Goal: Navigation & Orientation: Find specific page/section

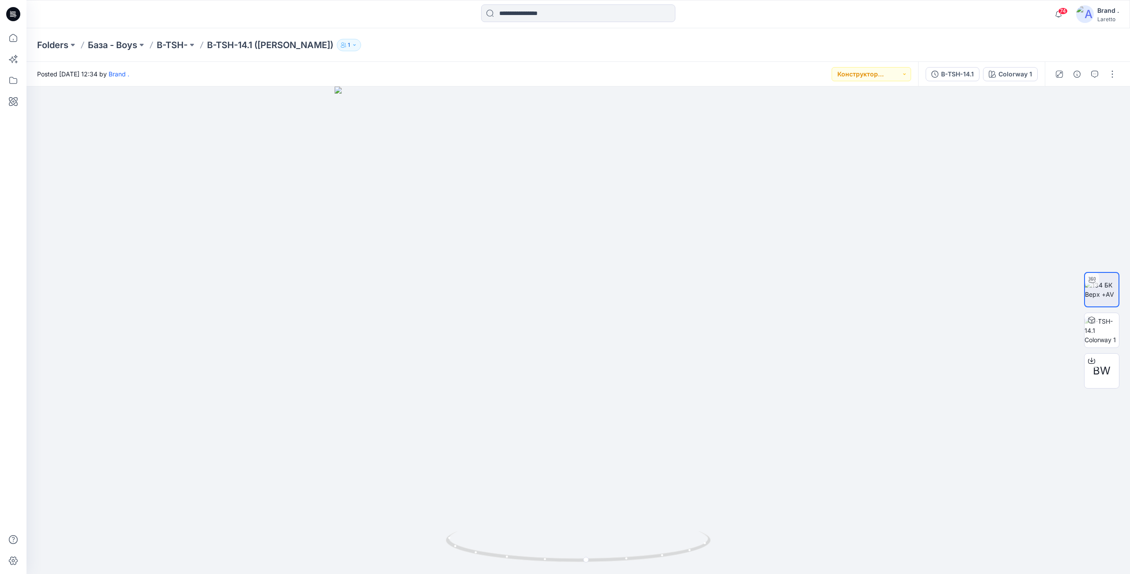
click at [20, 15] on icon at bounding box center [13, 14] width 14 height 14
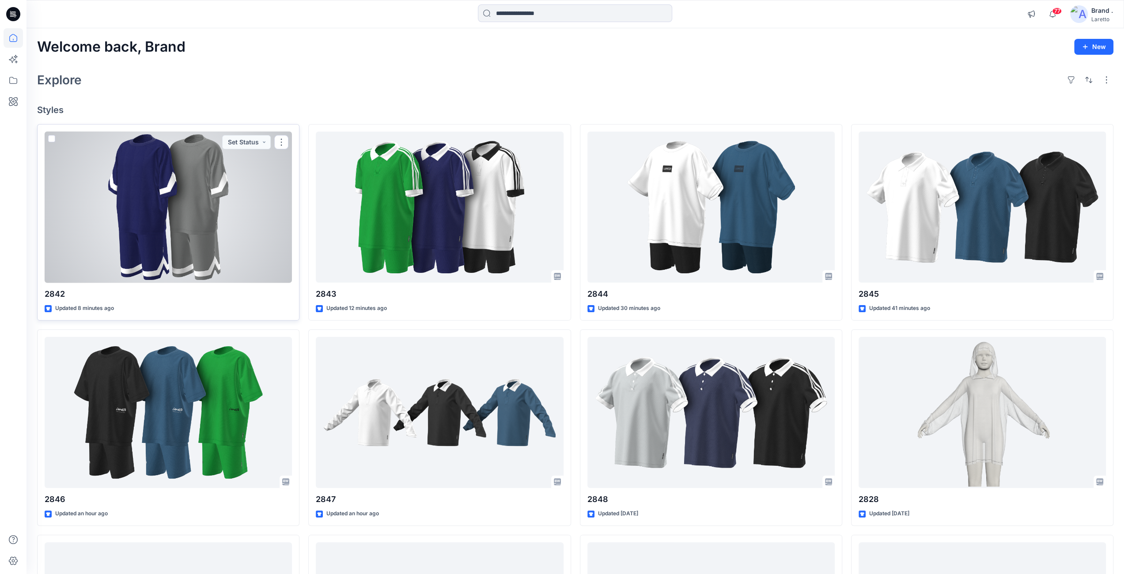
click at [194, 191] on div at bounding box center [168, 207] width 247 height 151
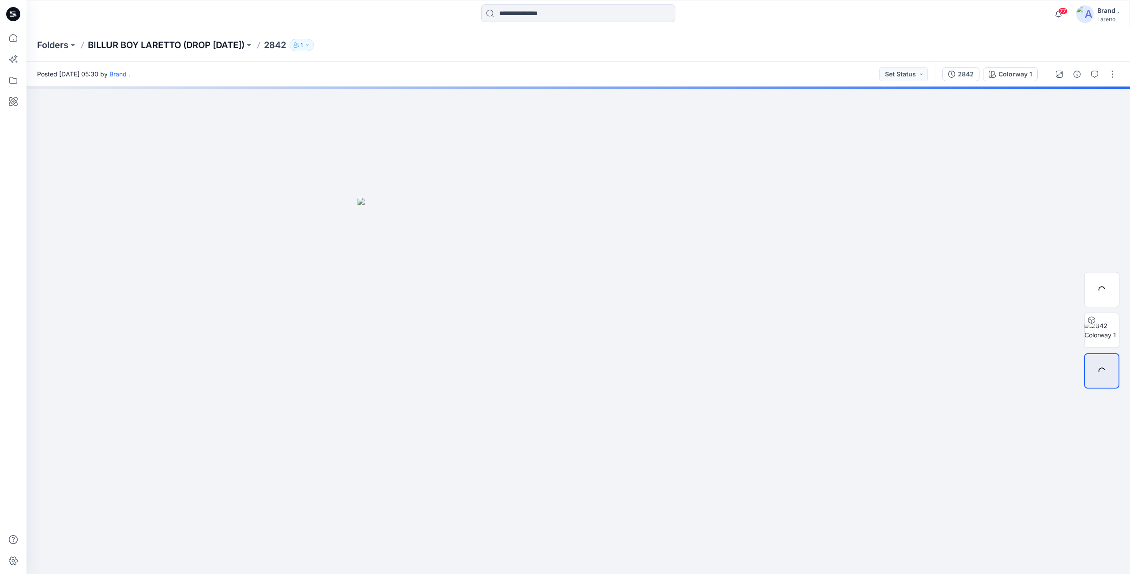
click at [232, 44] on p "BILLUR BOY LARETTO (DROP MARCH'26)" at bounding box center [166, 45] width 157 height 12
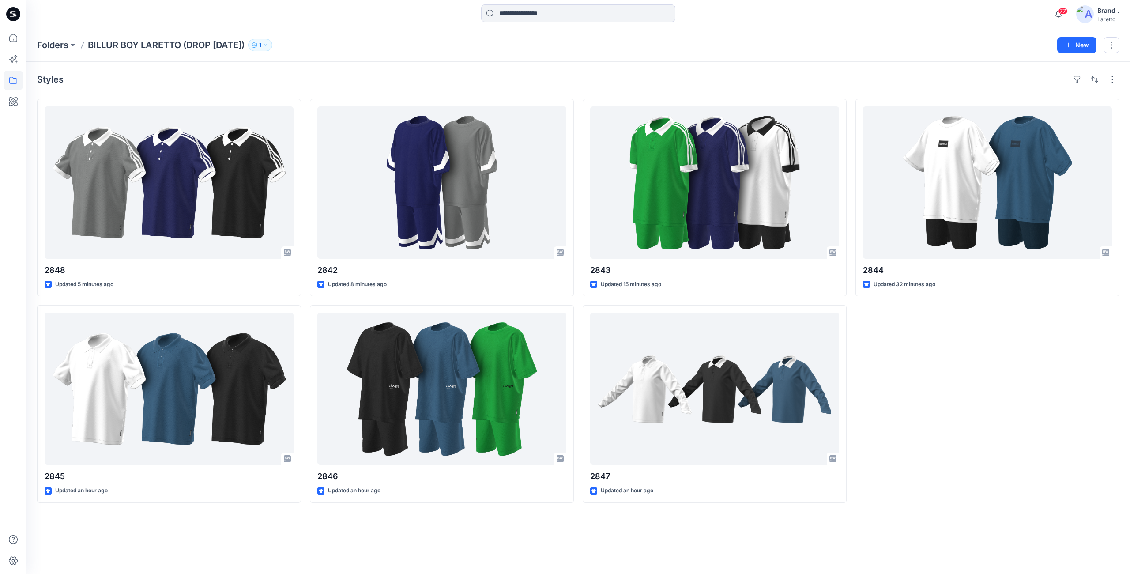
click at [450, 546] on div "Styles 2848 Updated 5 minutes ago 2845 Updated an hour ago 2842 Updated 8 minut…" at bounding box center [578, 318] width 1104 height 512
click at [337, 555] on div "Styles 2848 Updated 15 minutes ago 2845 Updated an hour ago 2842 Updated 18 min…" at bounding box center [578, 318] width 1104 height 512
